Goal: Task Accomplishment & Management: Manage account settings

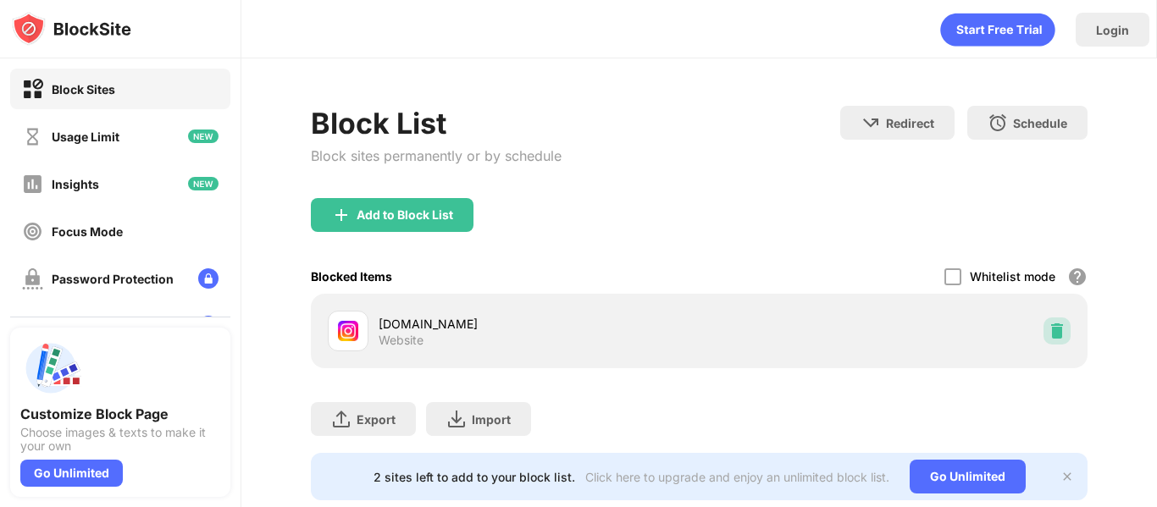
click at [1048, 334] on img at bounding box center [1056, 331] width 17 height 17
